Goal: Navigation & Orientation: Find specific page/section

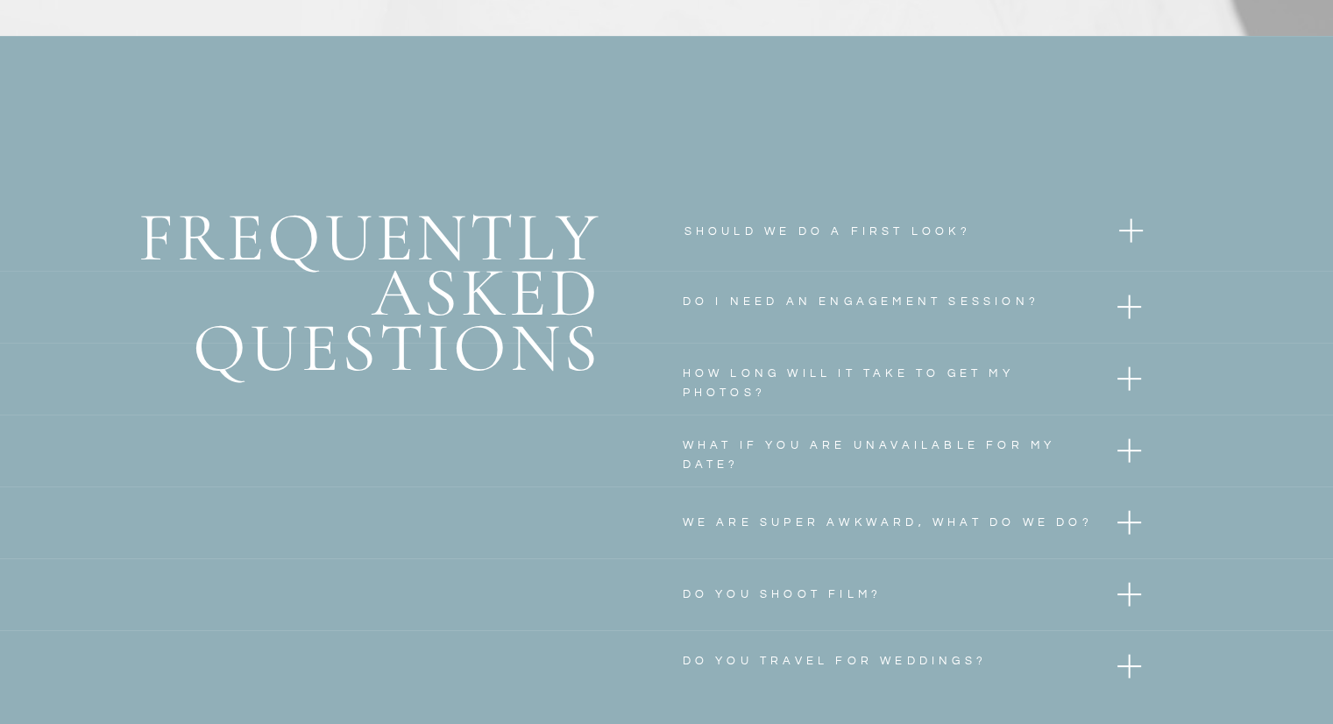
scroll to position [7080, 0]
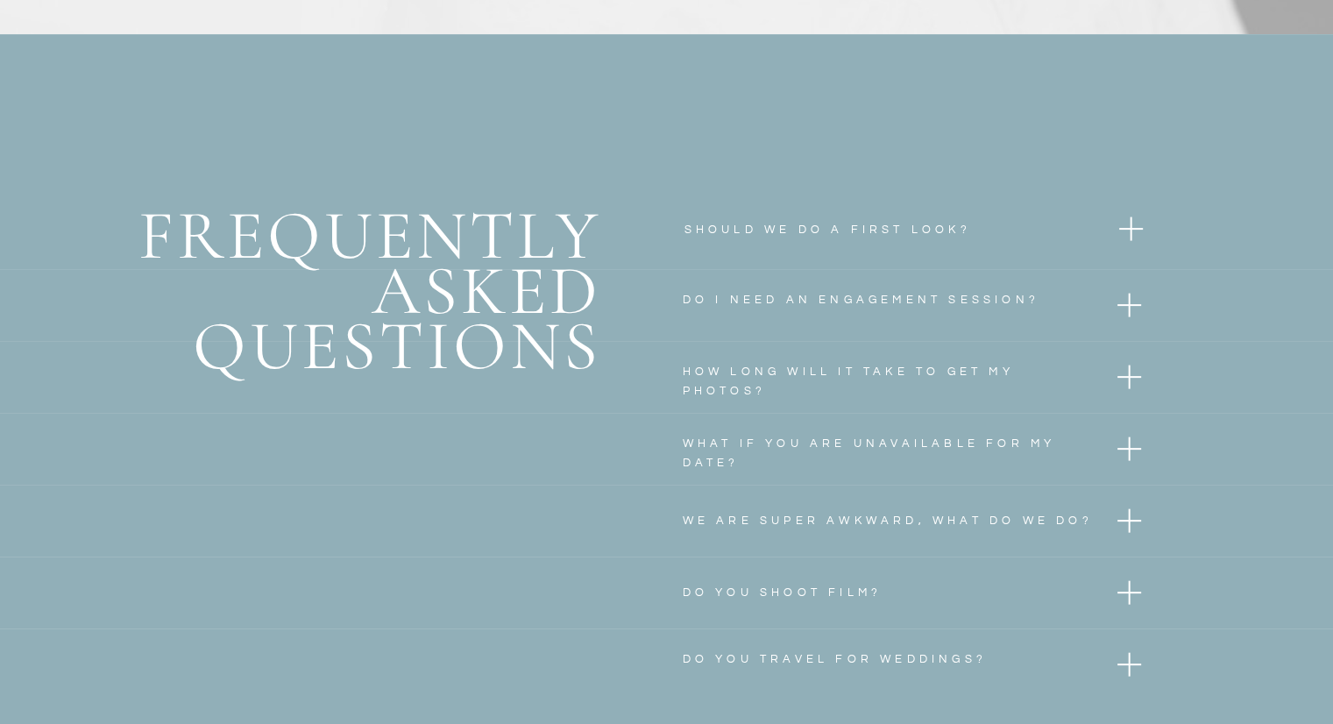
click at [1128, 593] on div at bounding box center [1129, 593] width 2 height 24
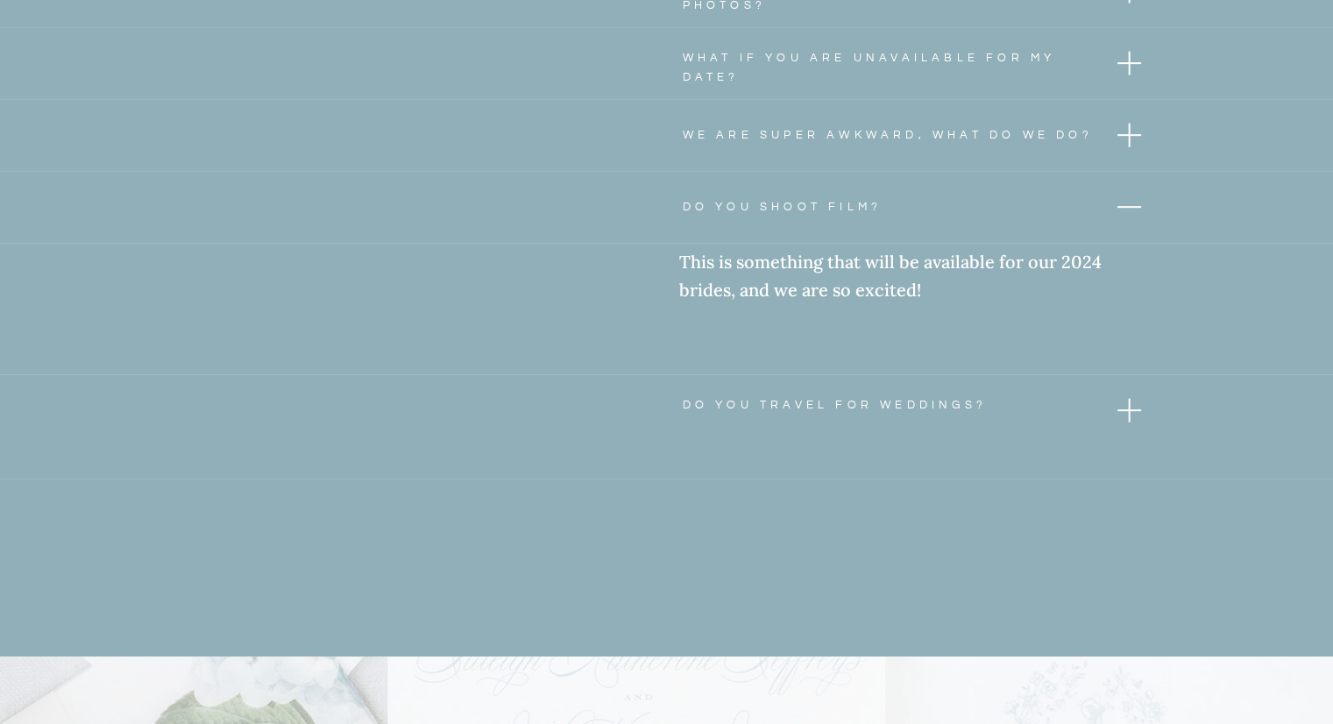
scroll to position [7536, 0]
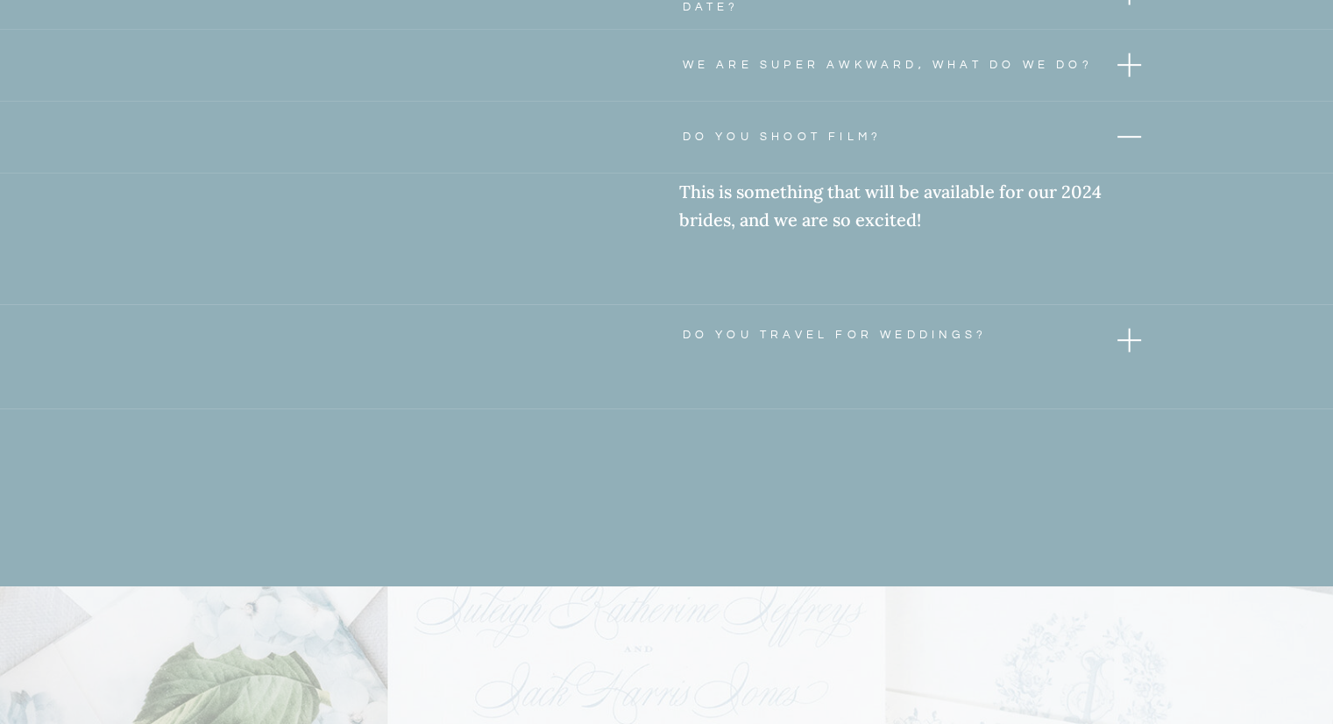
click at [1129, 338] on div at bounding box center [1129, 341] width 2 height 24
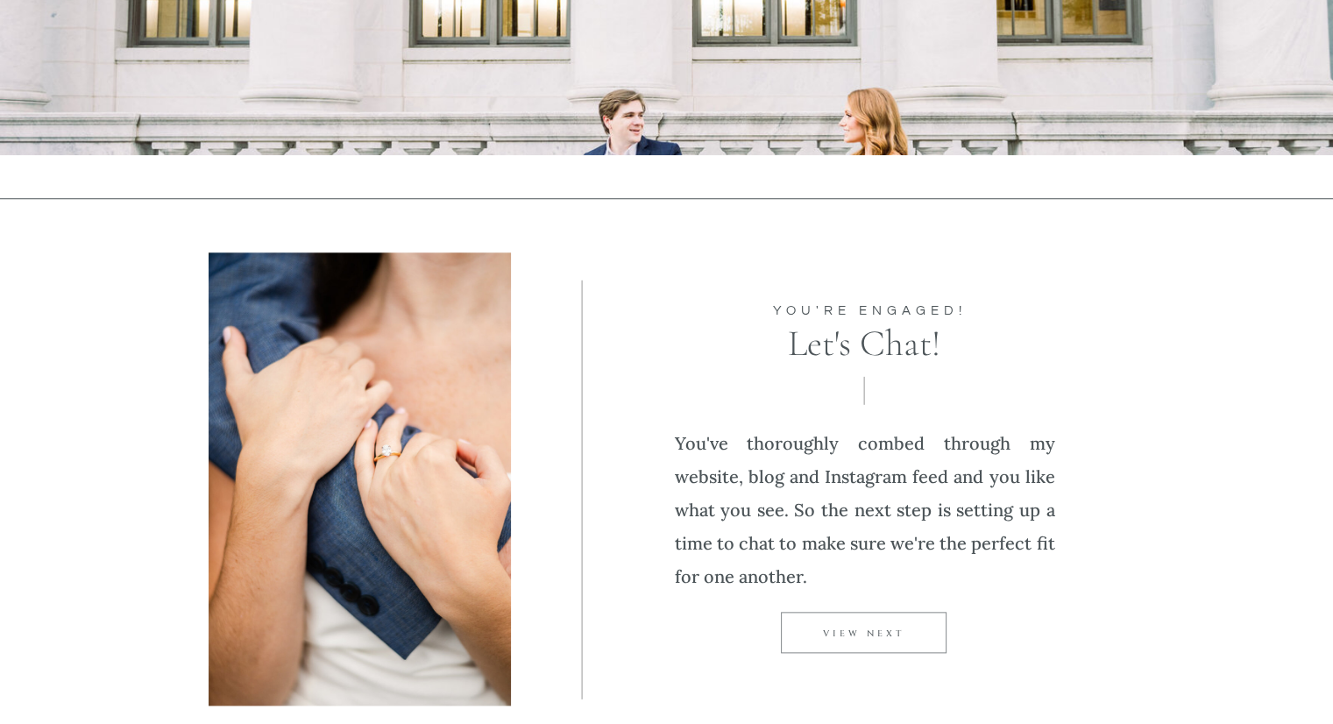
scroll to position [1813, 0]
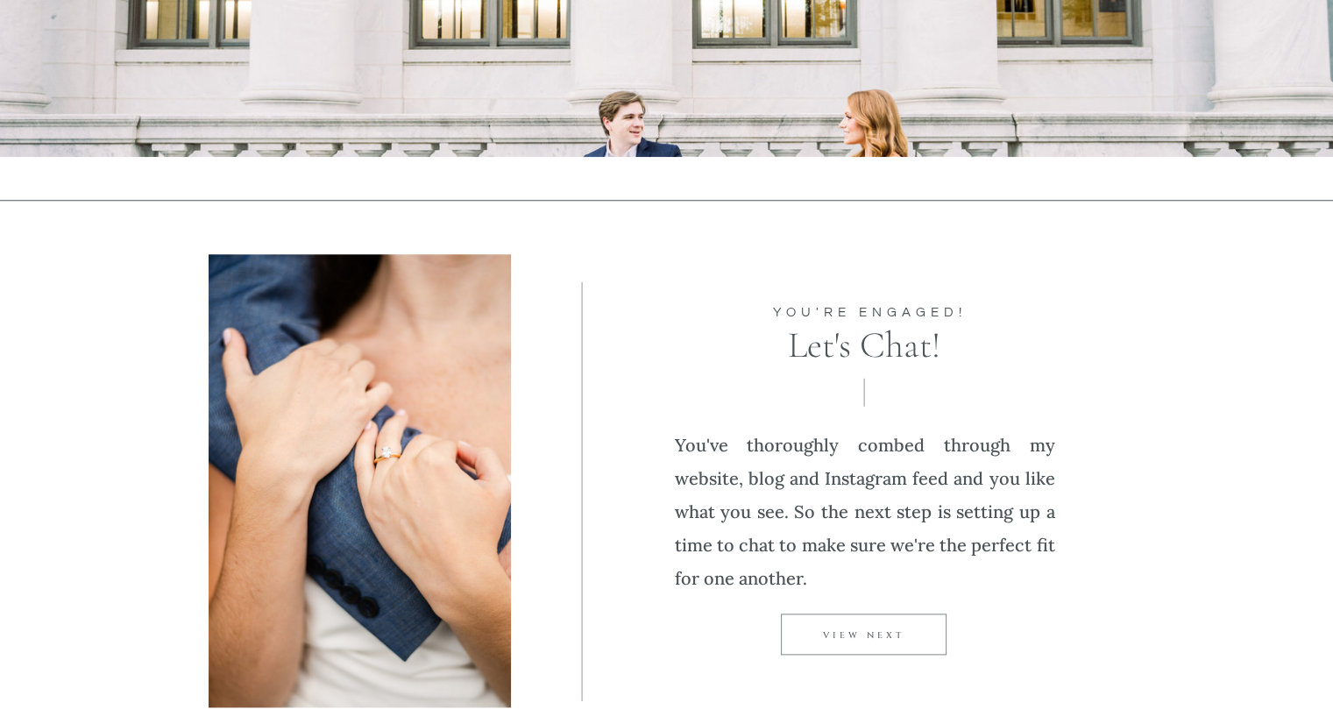
click at [878, 632] on p "VIEW NEXT" at bounding box center [864, 636] width 166 height 14
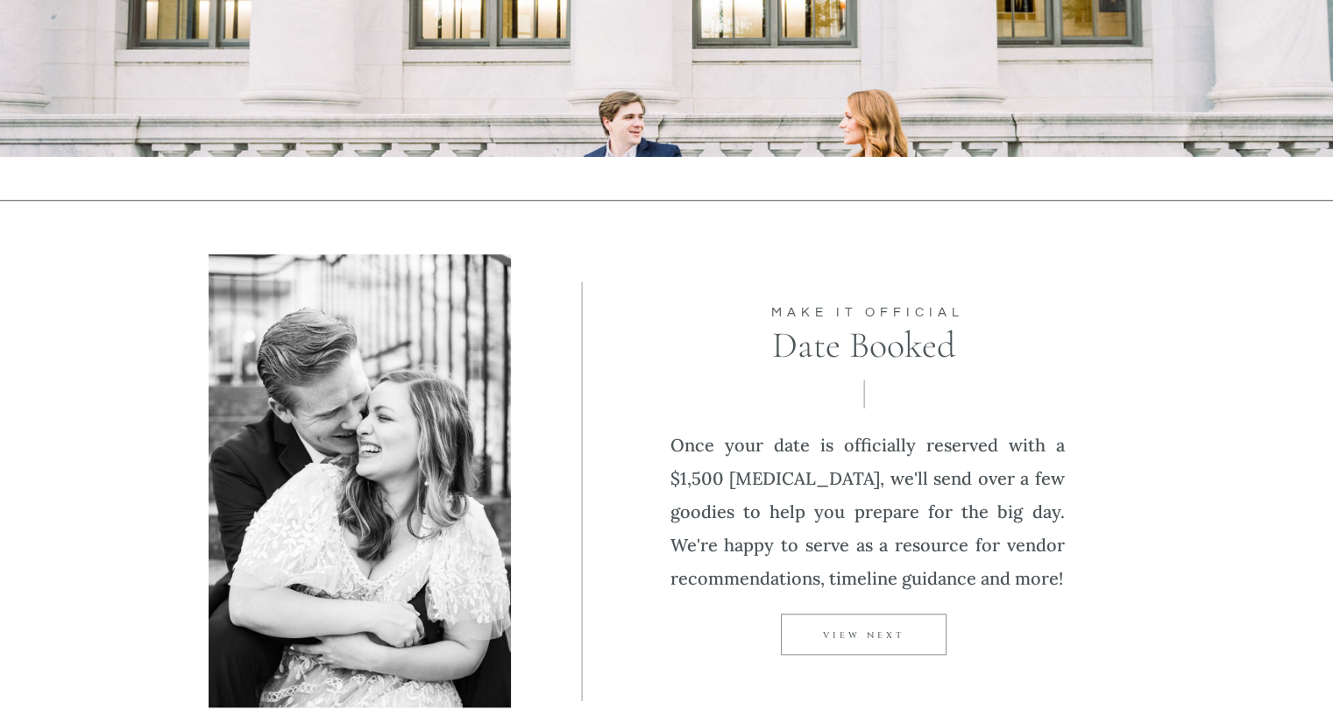
click at [879, 632] on p "VIEW NEXT" at bounding box center [864, 636] width 166 height 14
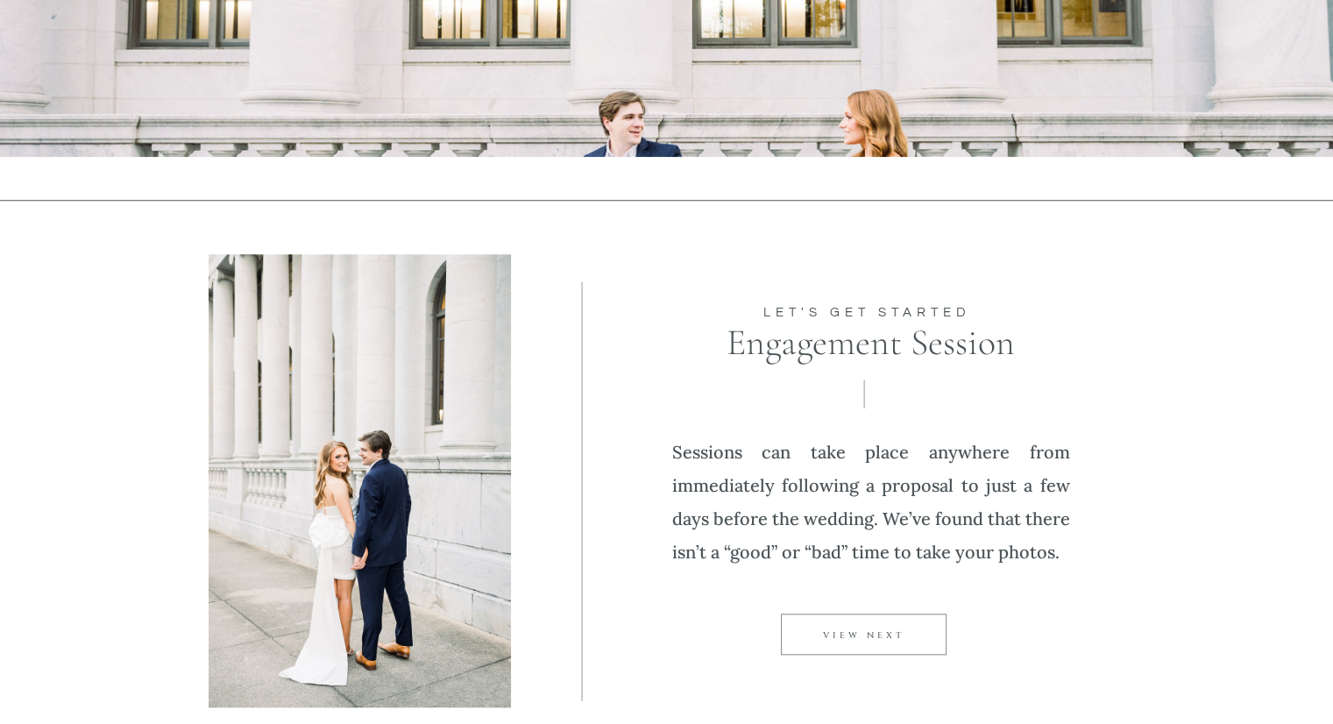
click at [879, 632] on p "VIEW NEXT" at bounding box center [864, 636] width 166 height 14
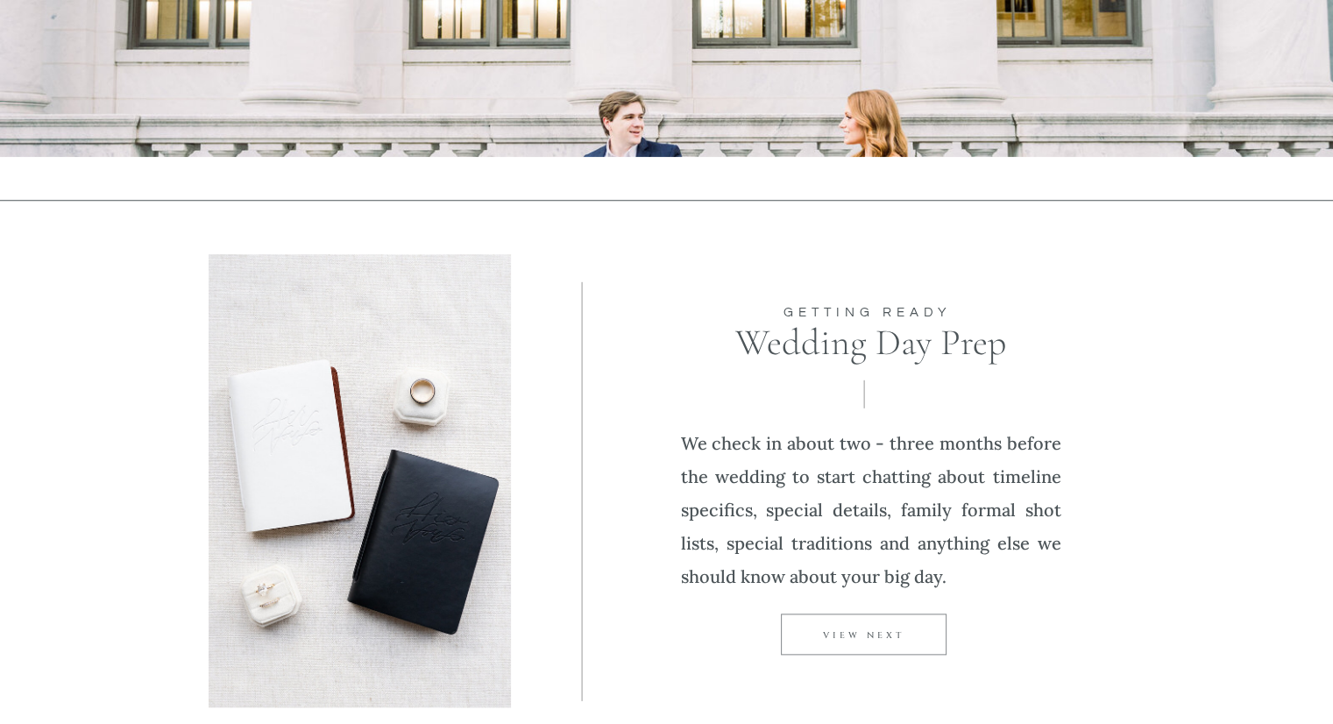
click at [879, 632] on p "VIEW NEXT" at bounding box center [864, 636] width 166 height 14
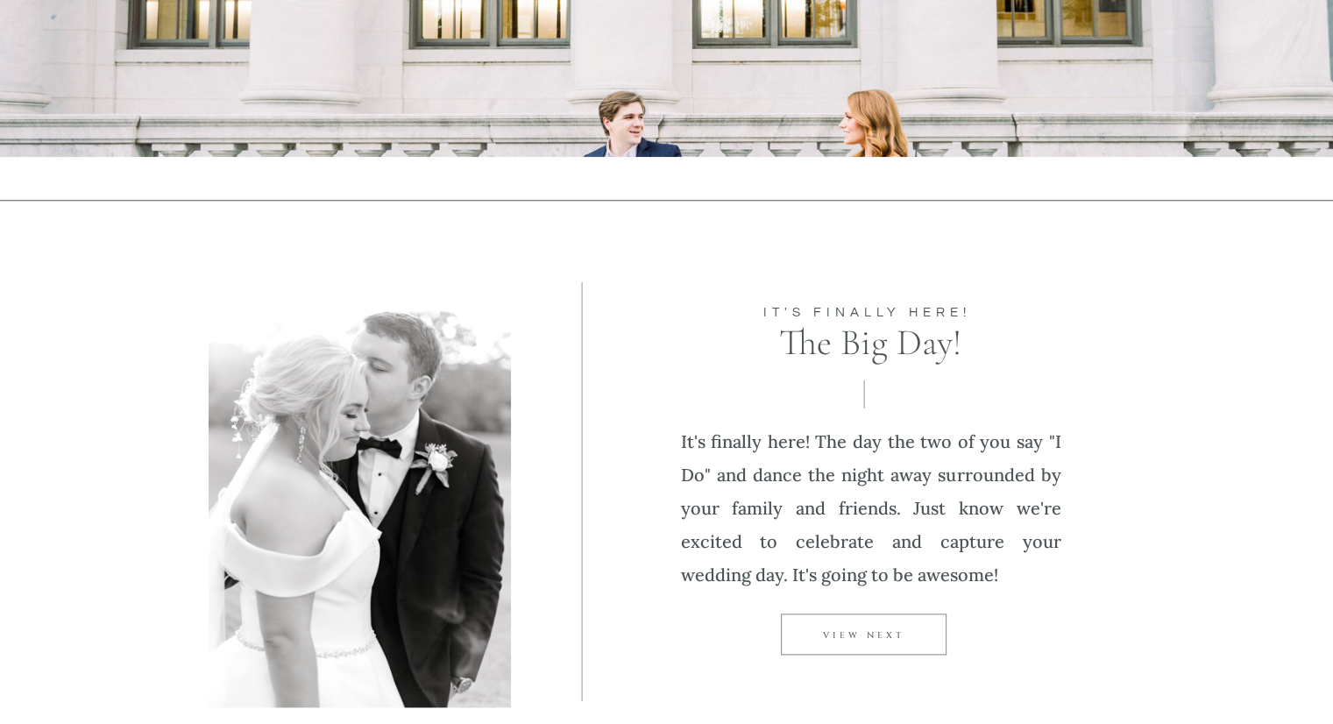
click at [879, 632] on p "VIEW NEXT" at bounding box center [864, 636] width 166 height 14
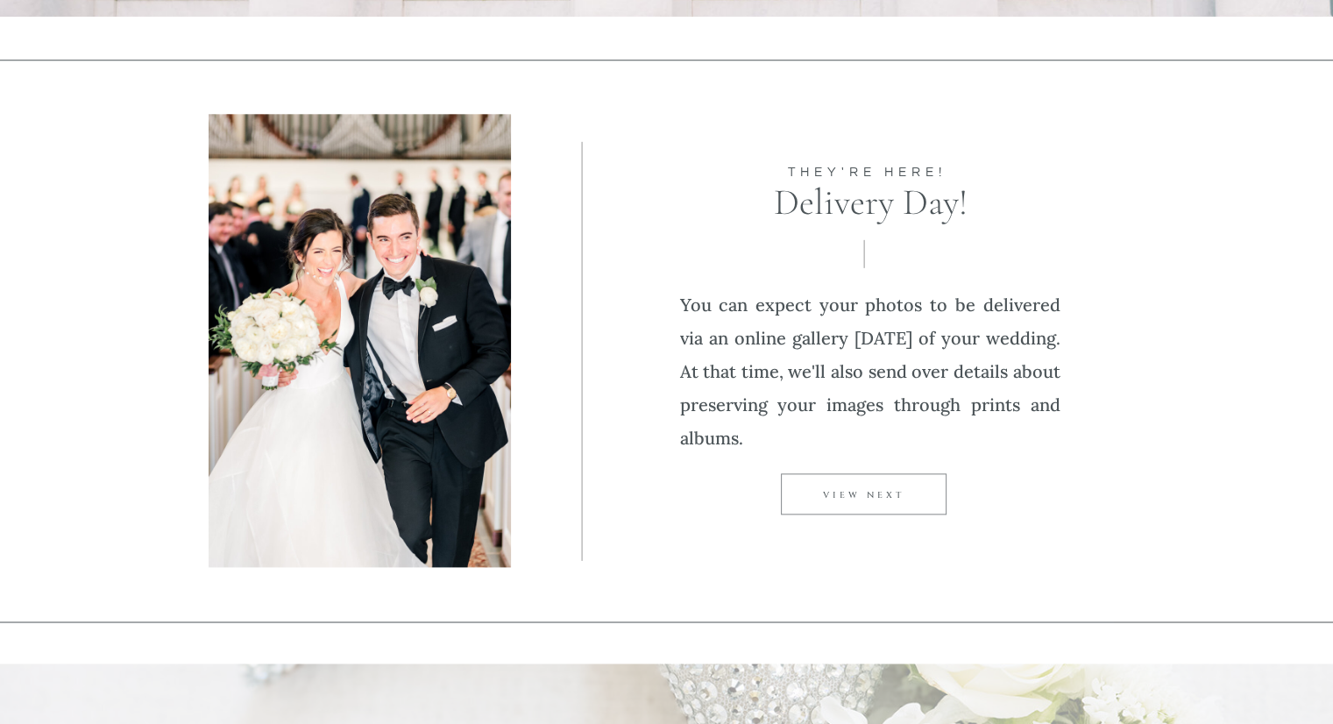
scroll to position [1988, 0]
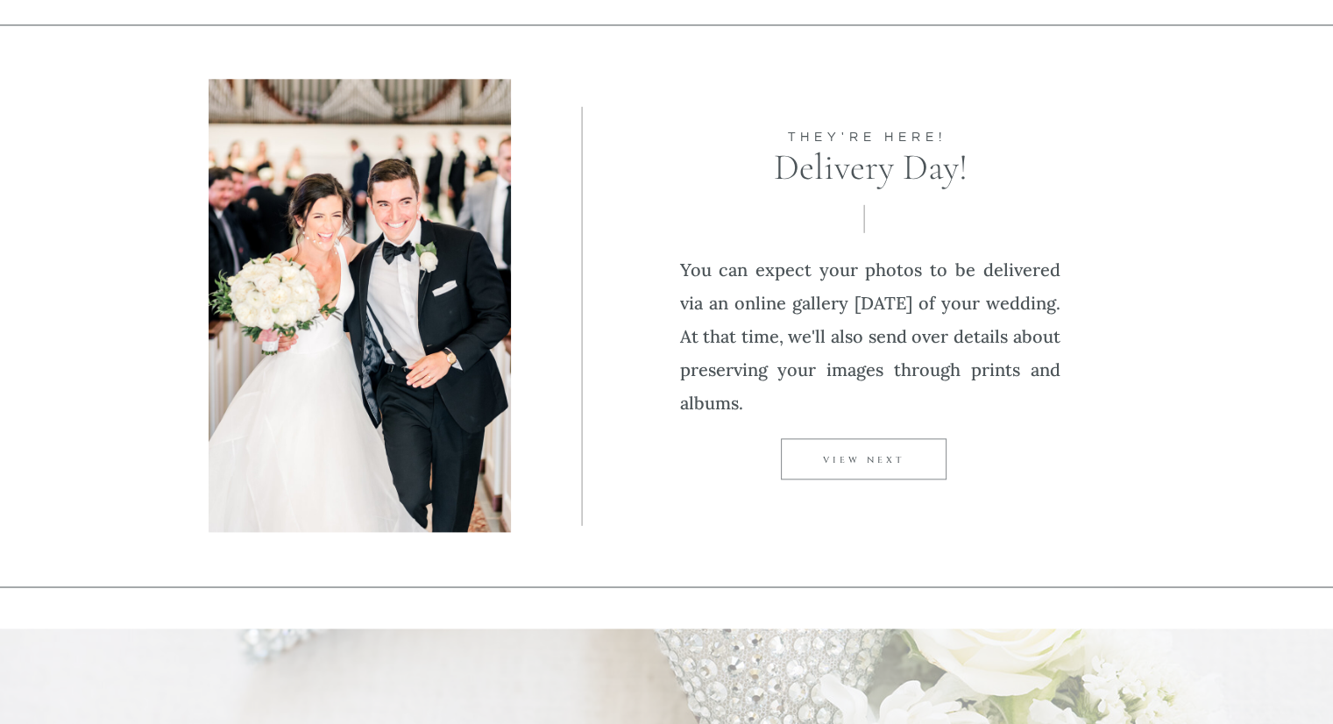
click at [859, 459] on p "VIEW NEXT" at bounding box center [864, 461] width 166 height 14
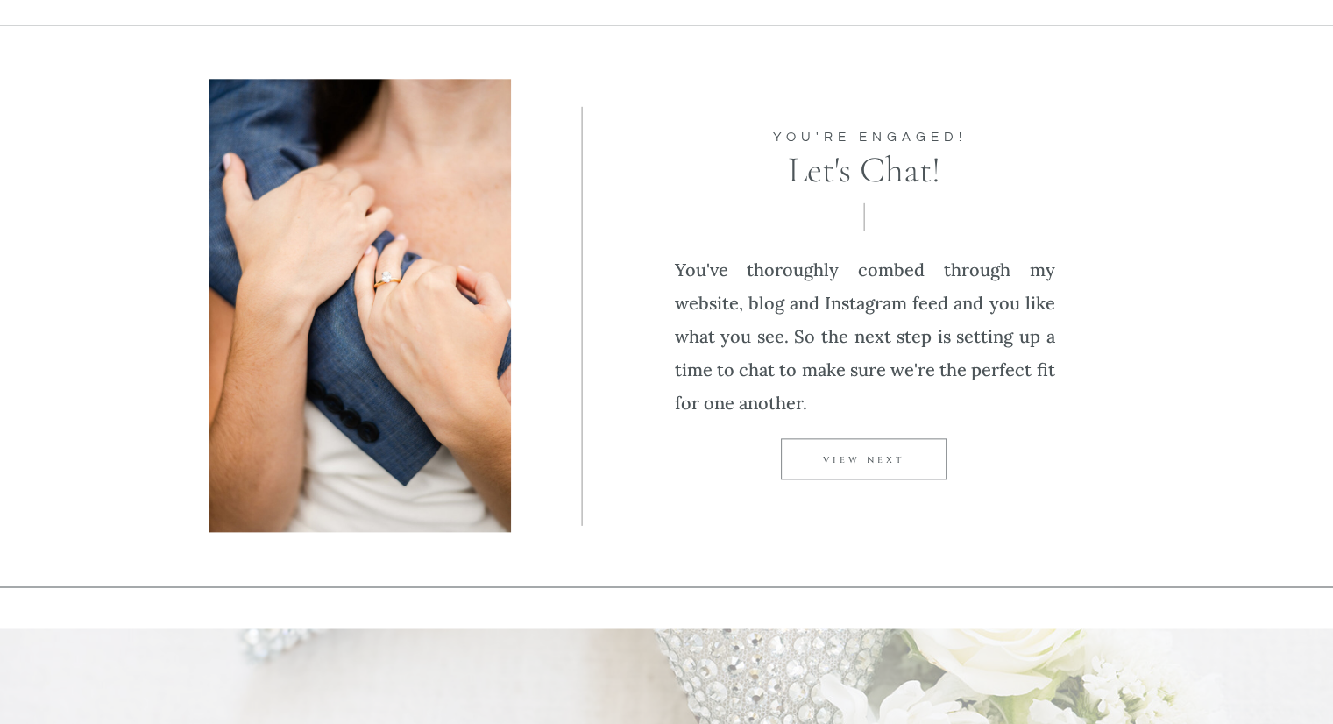
click at [859, 459] on p "VIEW NEXT" at bounding box center [864, 461] width 166 height 14
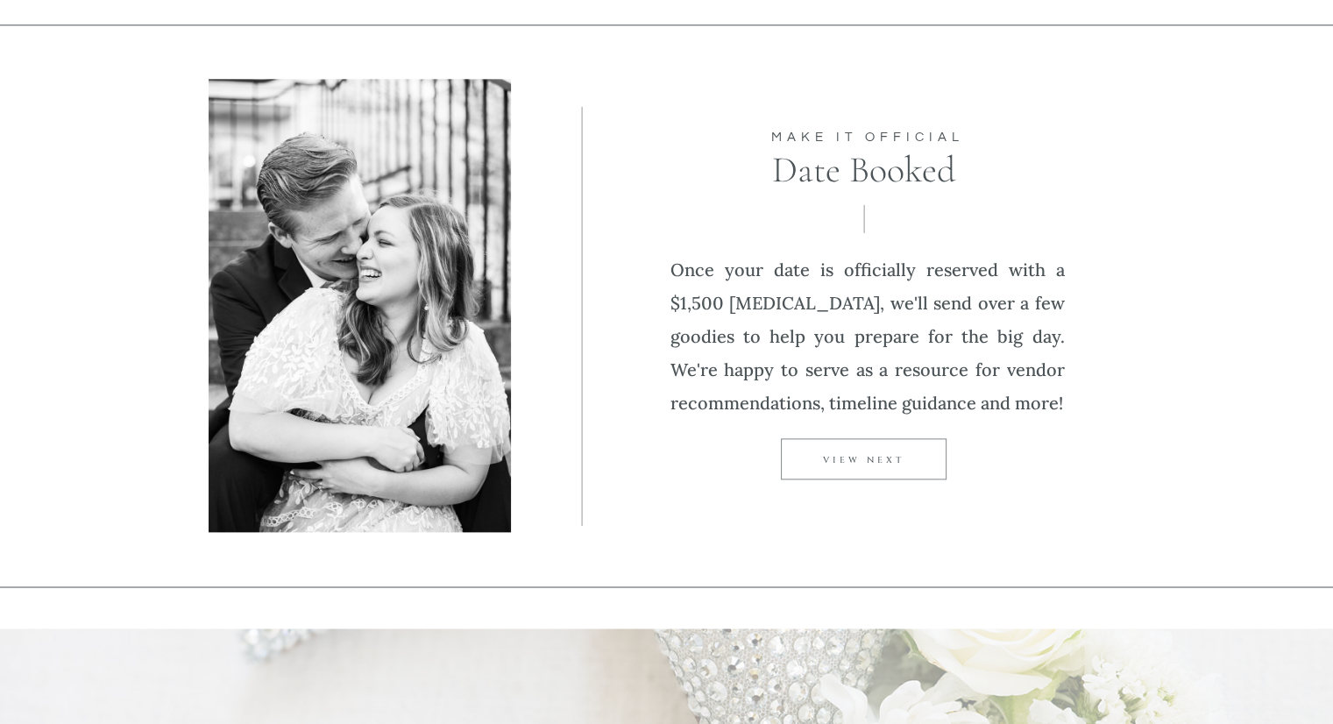
click at [861, 462] on p "VIEW NEXT" at bounding box center [864, 461] width 166 height 14
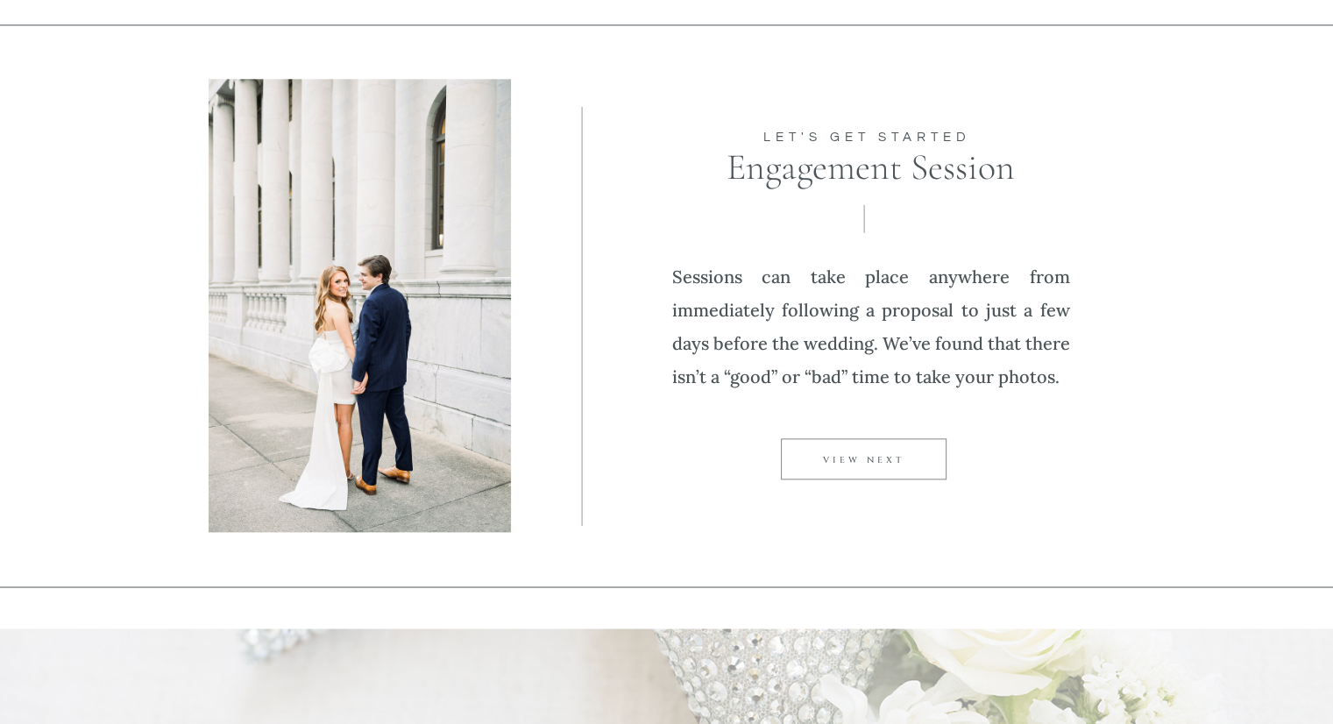
click at [862, 466] on p "VIEW NEXT" at bounding box center [864, 461] width 166 height 14
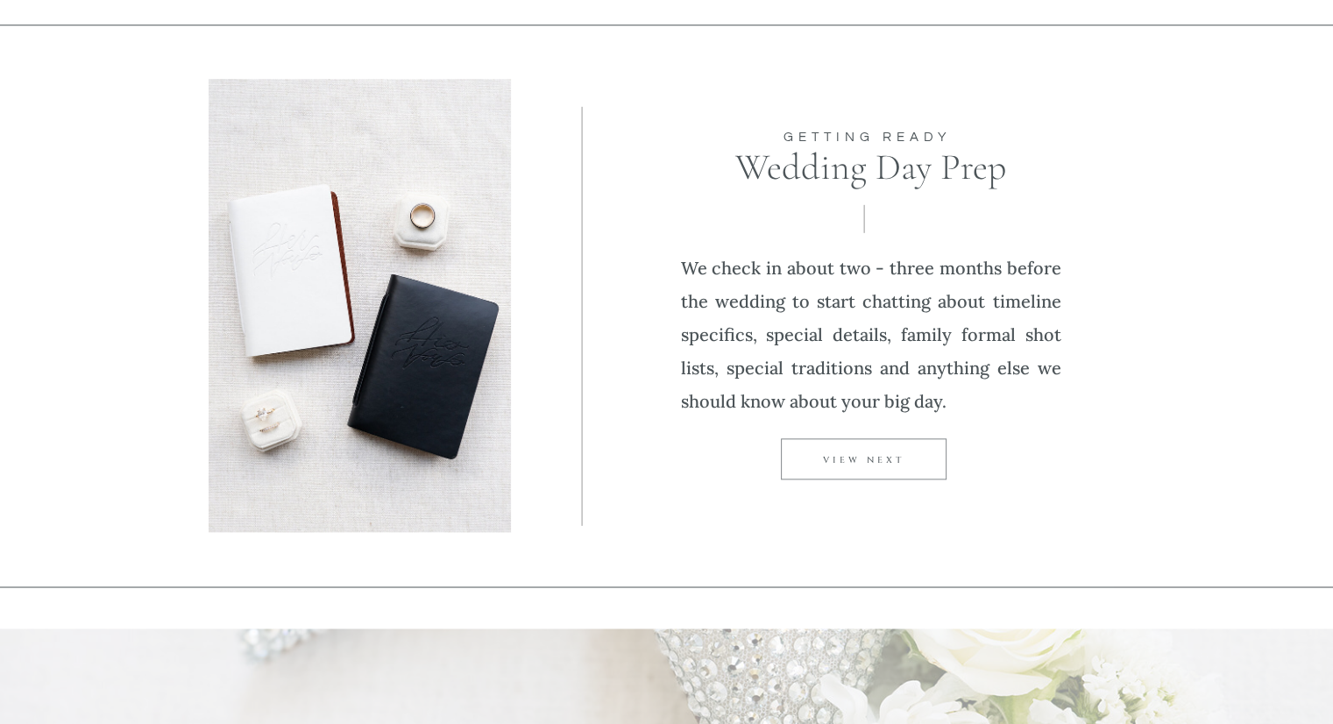
click at [866, 468] on div at bounding box center [864, 458] width 166 height 41
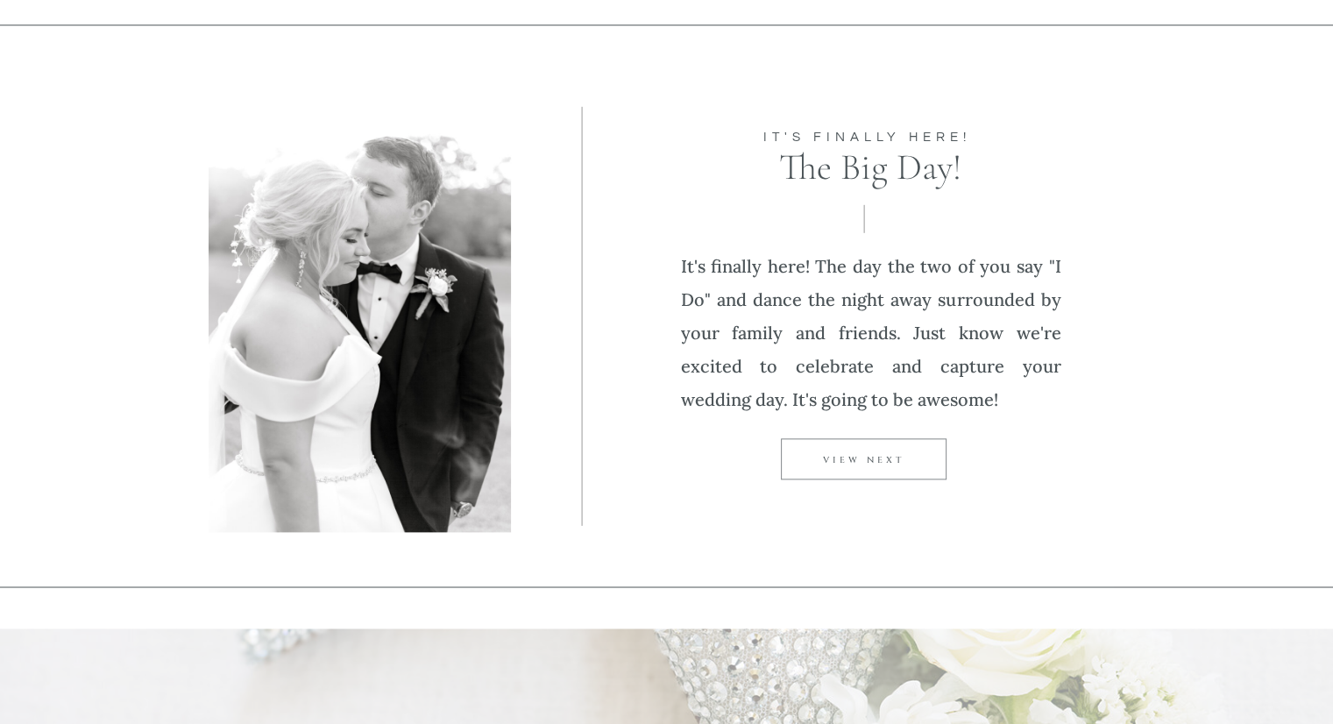
click at [868, 470] on div at bounding box center [864, 458] width 166 height 41
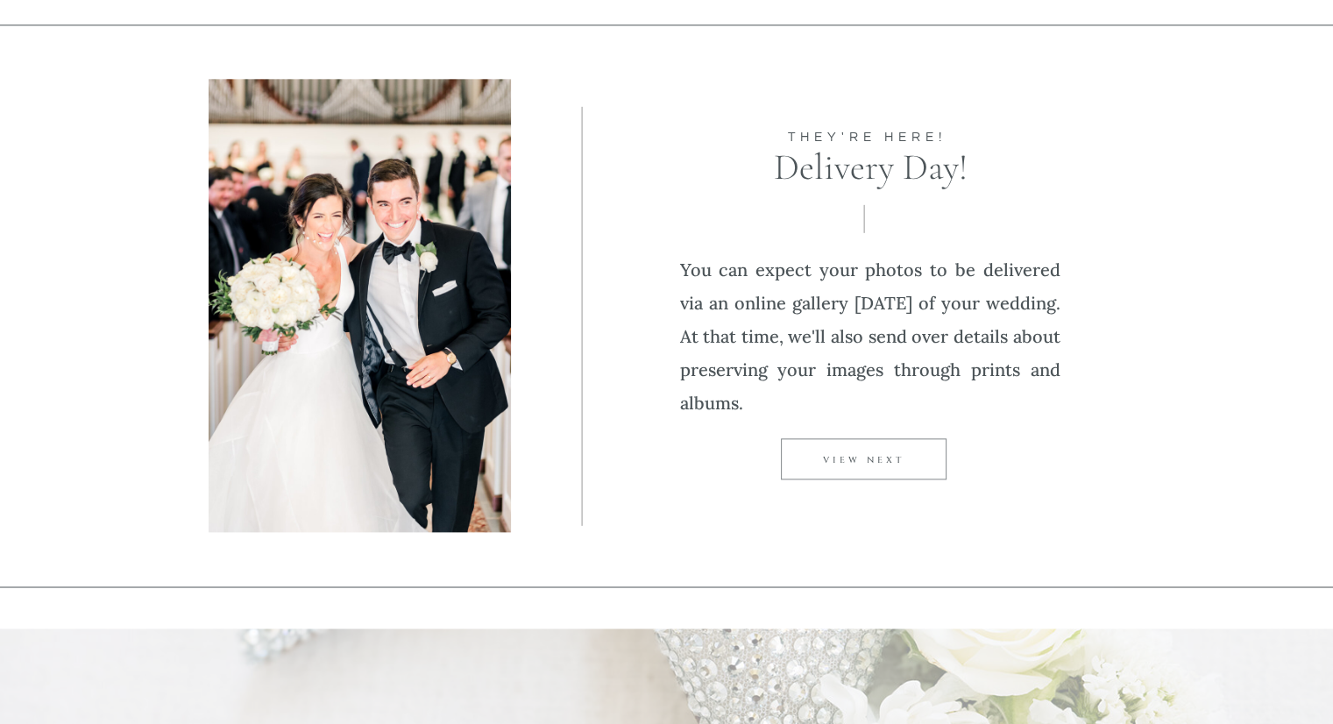
click at [868, 471] on div at bounding box center [864, 458] width 166 height 41
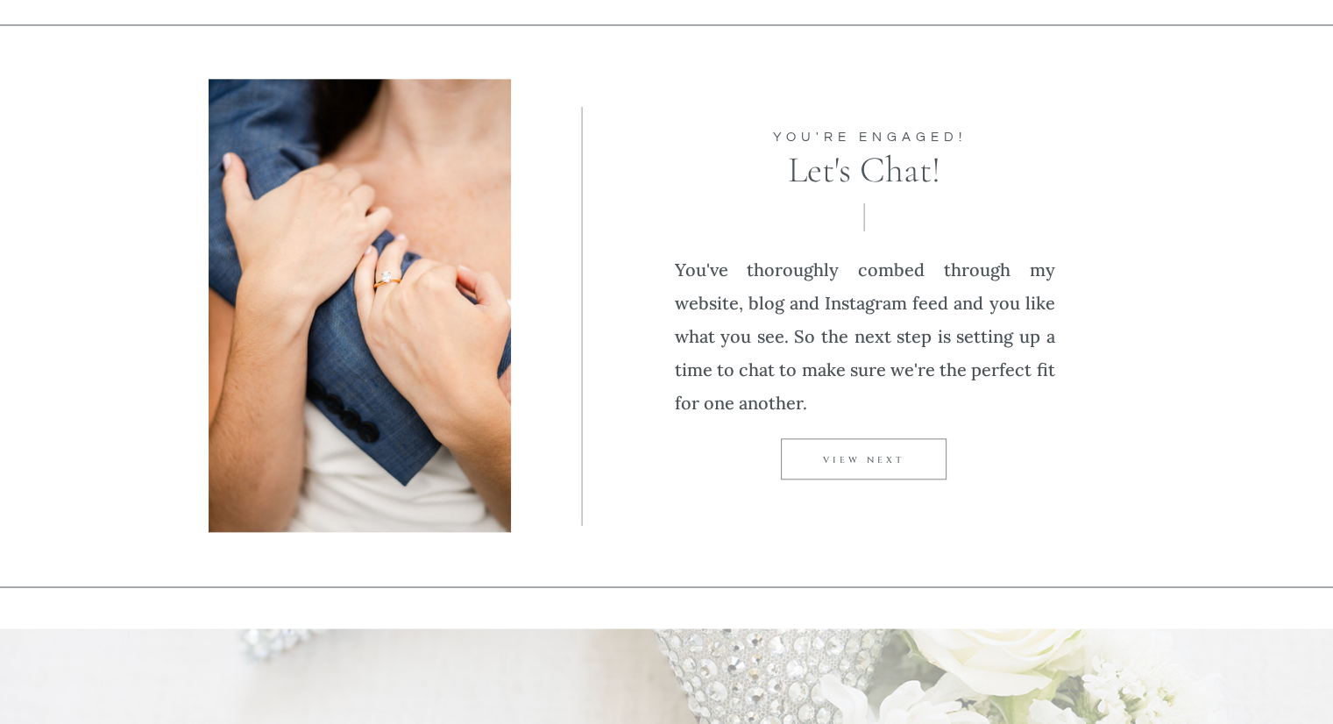
click at [869, 473] on div at bounding box center [864, 458] width 166 height 41
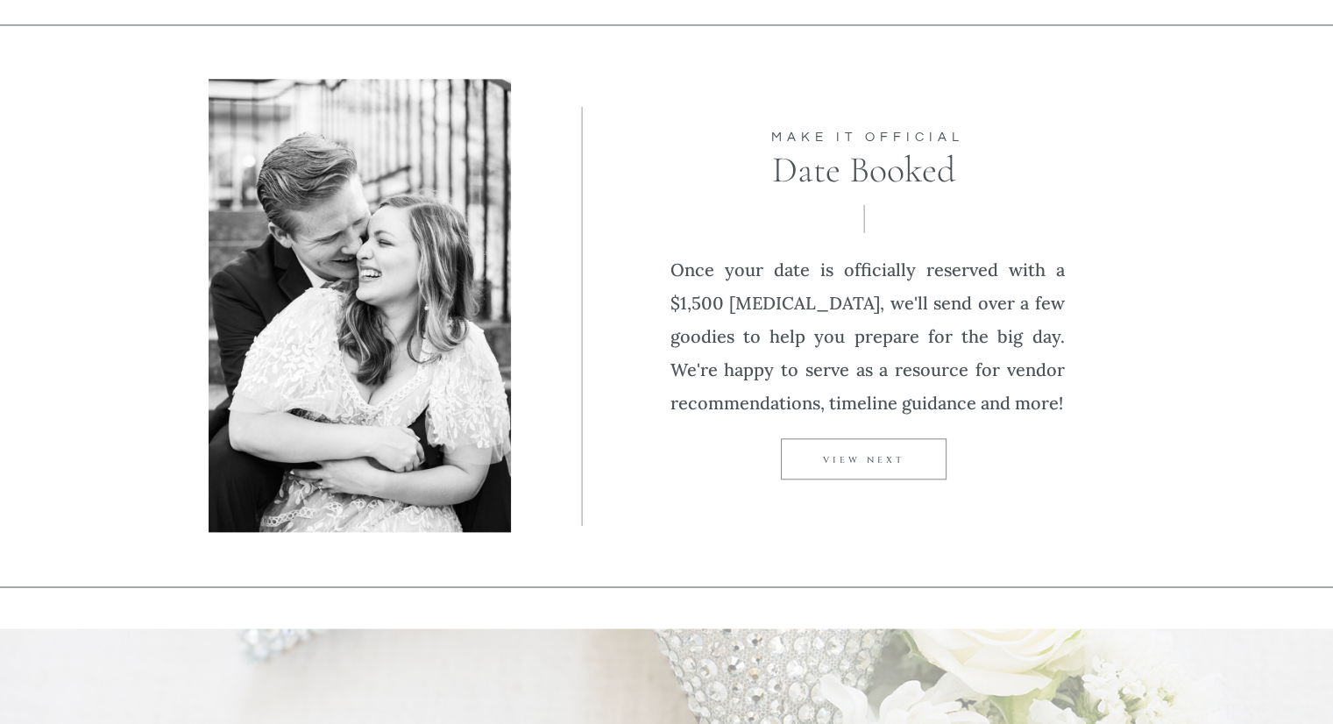
click at [873, 476] on div at bounding box center [864, 458] width 166 height 41
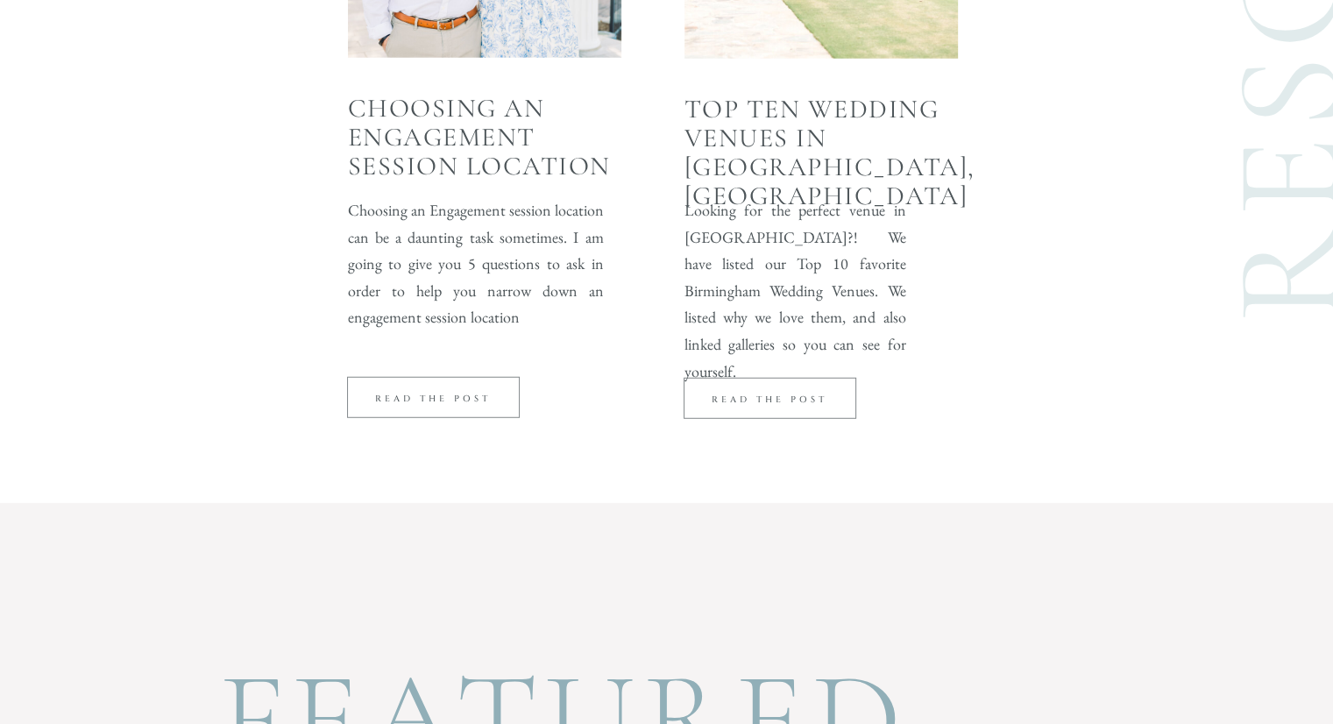
scroll to position [4728, 0]
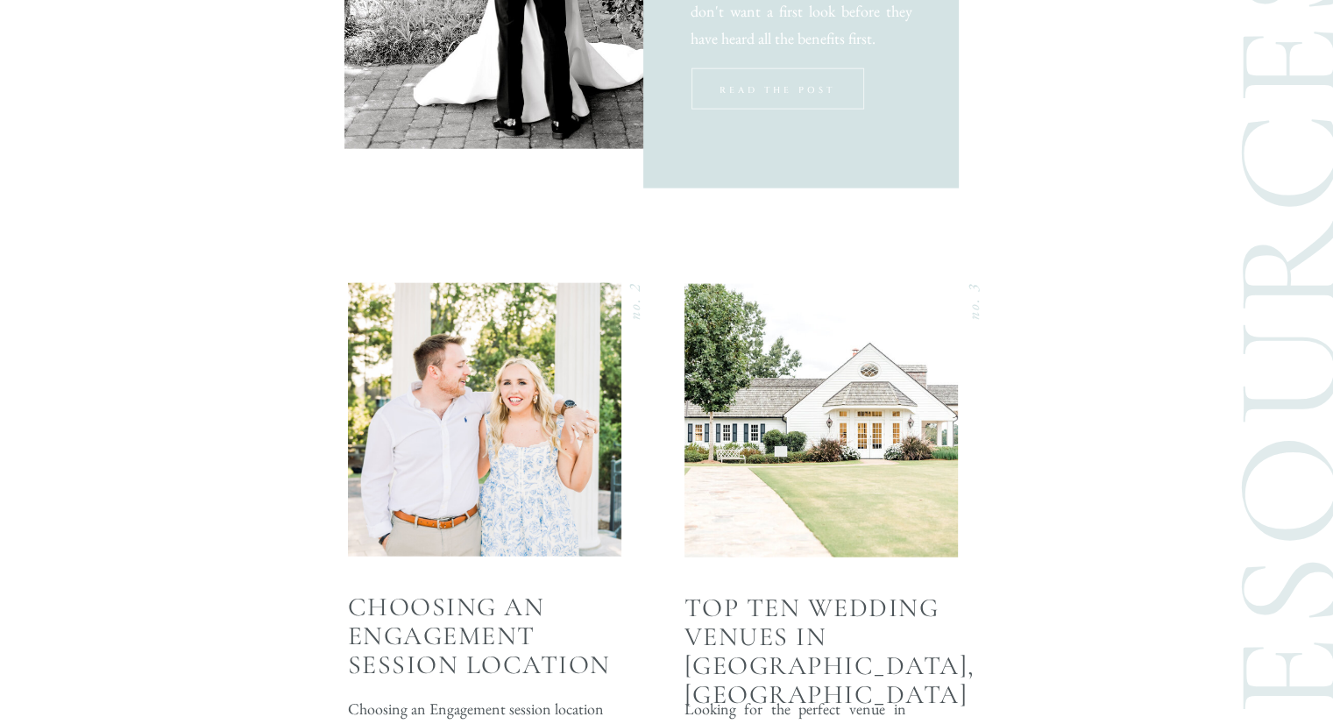
click at [872, 474] on div "Resources read the post Looking for the perfect venue in [GEOGRAPHIC_DATA]?! We…" at bounding box center [667, 194] width 1052 height 1614
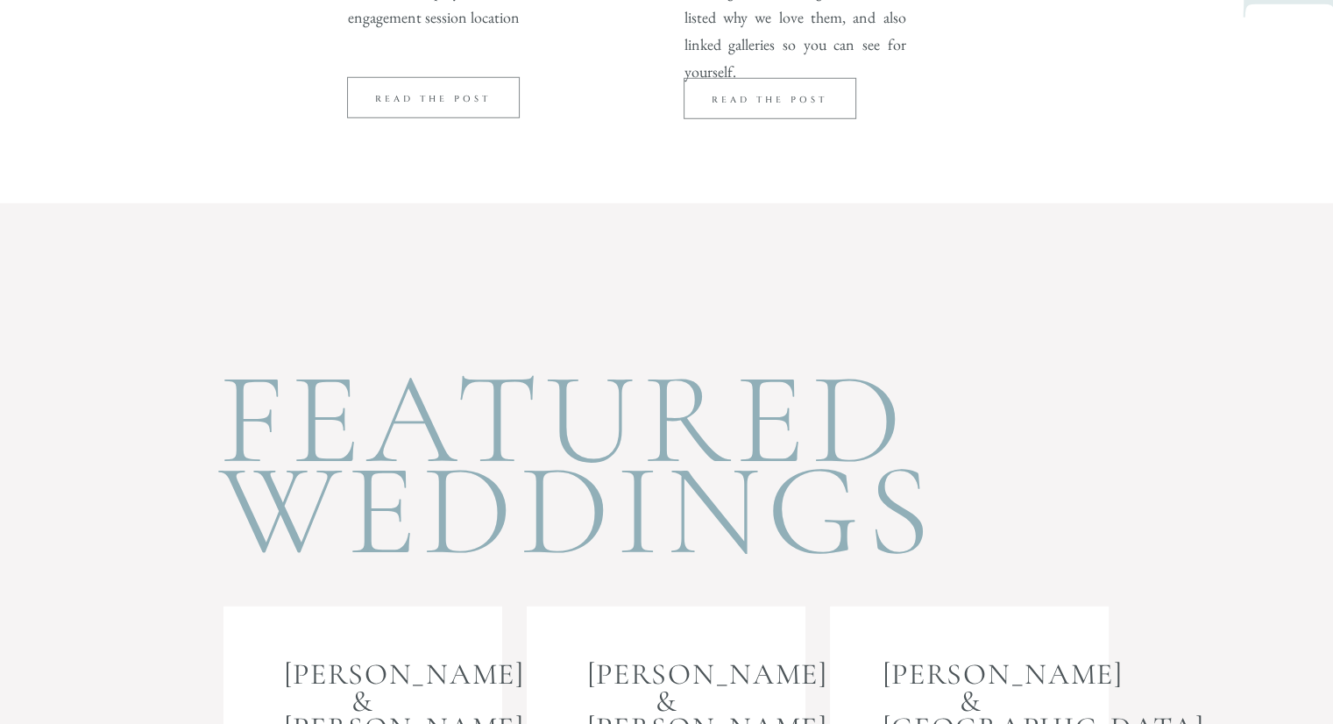
scroll to position [5032, 0]
